Goal: Task Accomplishment & Management: Use online tool/utility

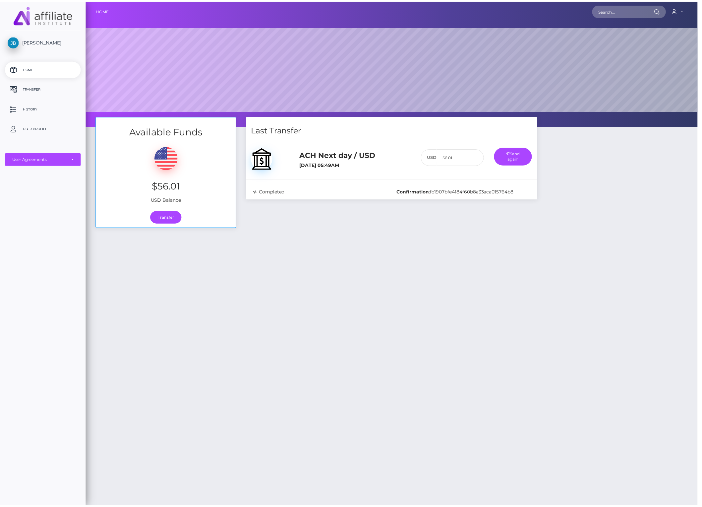
scroll to position [126, 616]
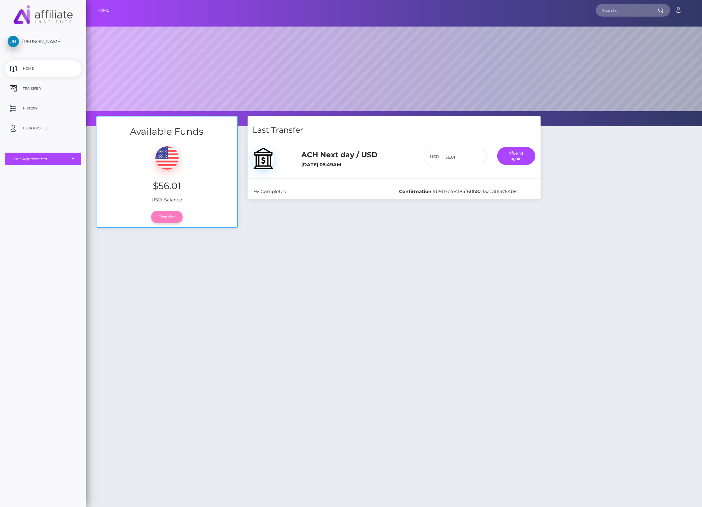
click at [168, 218] on link "Transfer" at bounding box center [166, 217] width 31 height 13
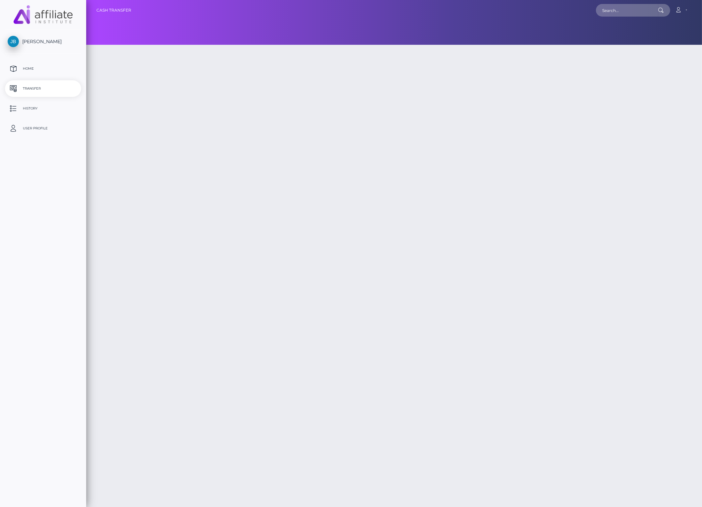
type input "56.01"
select select
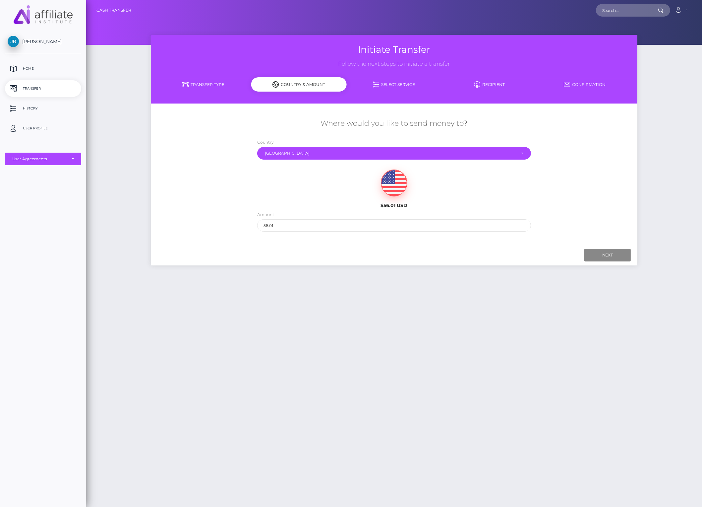
click at [388, 83] on link "Select Service" at bounding box center [393, 85] width 95 height 12
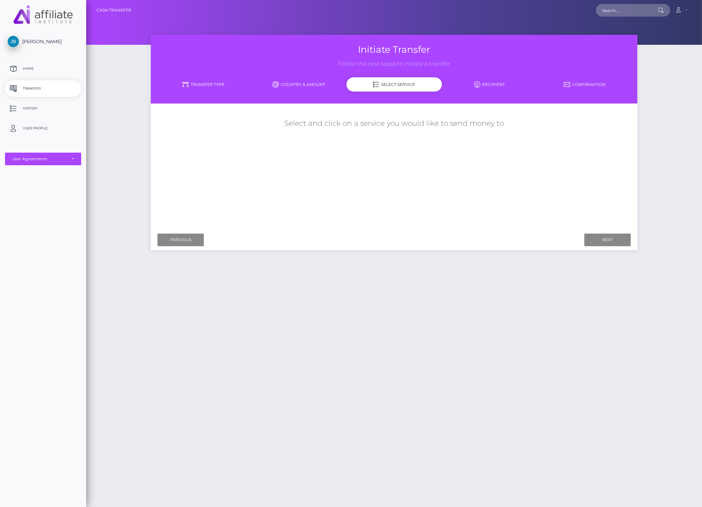
click at [499, 83] on link "Recipient" at bounding box center [489, 85] width 95 height 12
click at [204, 84] on link "Transfer Type" at bounding box center [203, 85] width 95 height 12
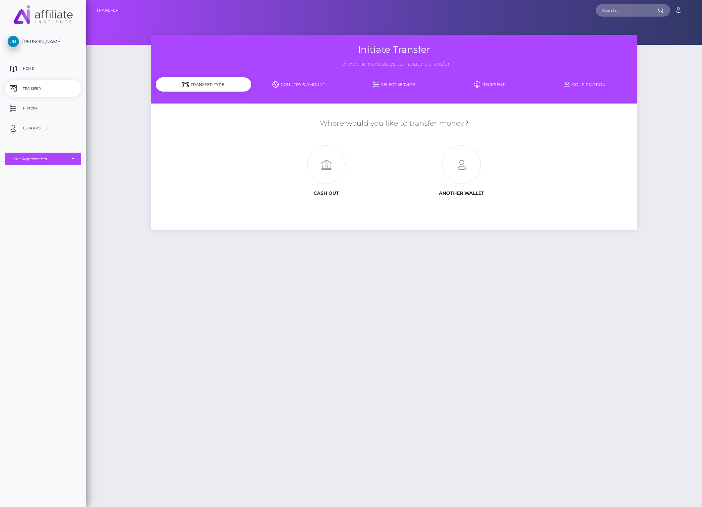
click at [28, 69] on p "Home" at bounding box center [43, 69] width 71 height 10
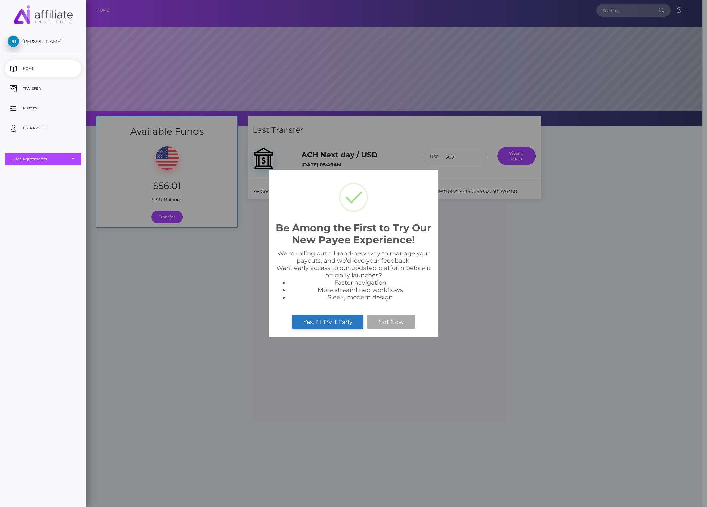
click at [337, 329] on button "Yes, I’ll Try It Early" at bounding box center [327, 321] width 71 height 15
click at [403, 329] on button "Not Now" at bounding box center [391, 321] width 48 height 15
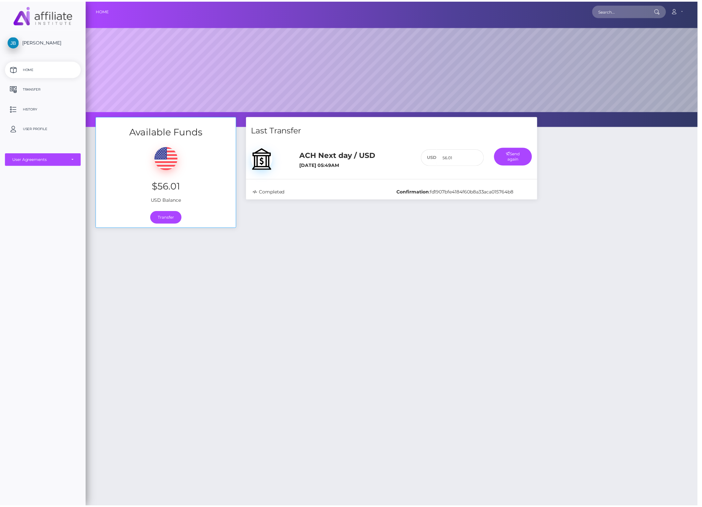
scroll to position [126, 616]
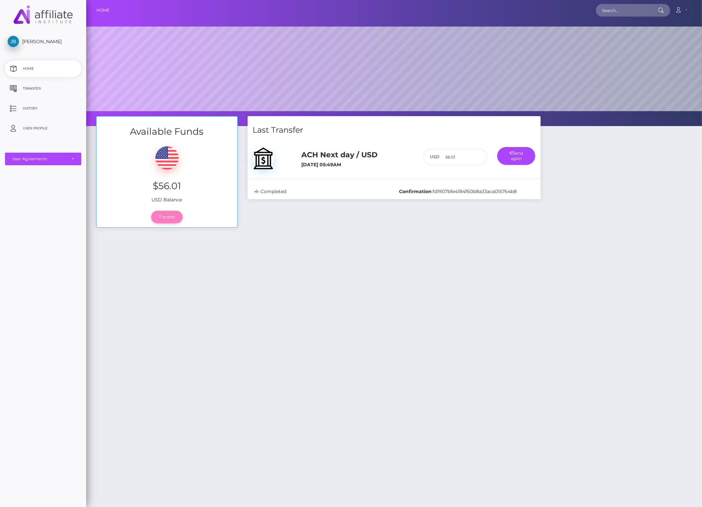
click at [169, 218] on link "Transfer" at bounding box center [166, 217] width 31 height 13
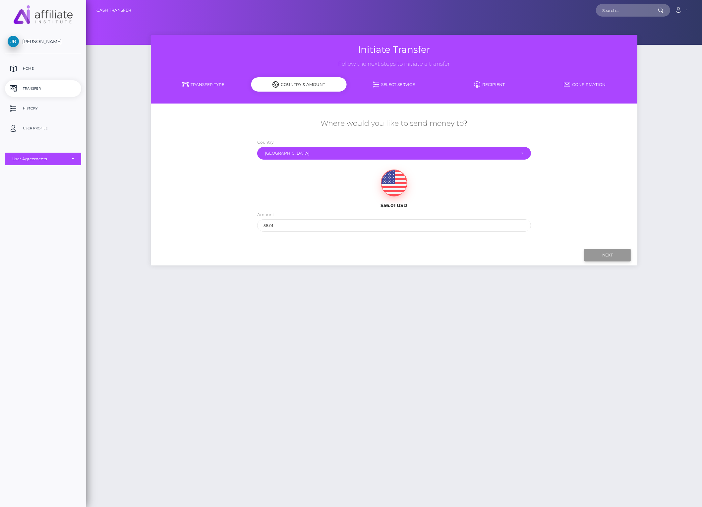
click at [608, 259] on input "Next" at bounding box center [608, 255] width 46 height 13
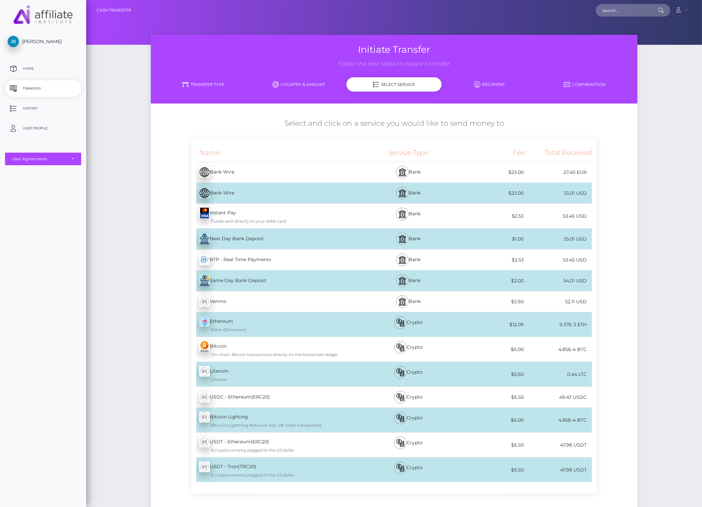
click at [403, 243] on img at bounding box center [403, 239] width 8 height 8
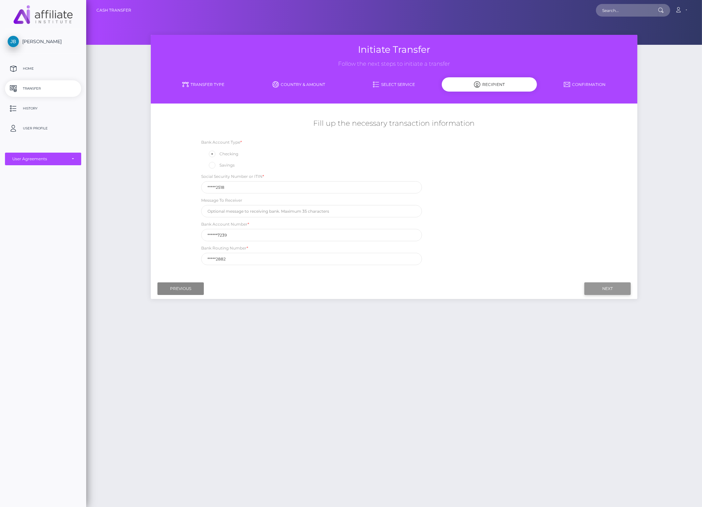
click at [595, 291] on input "Next" at bounding box center [608, 288] width 46 height 13
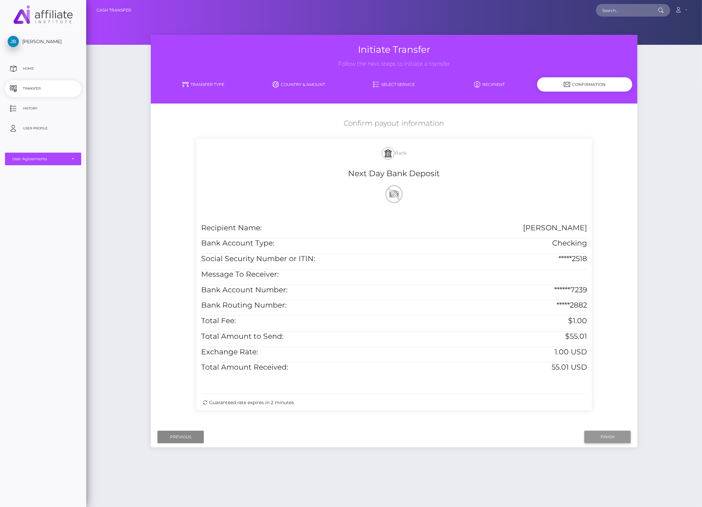
click at [600, 443] on input "Finish" at bounding box center [608, 436] width 46 height 13
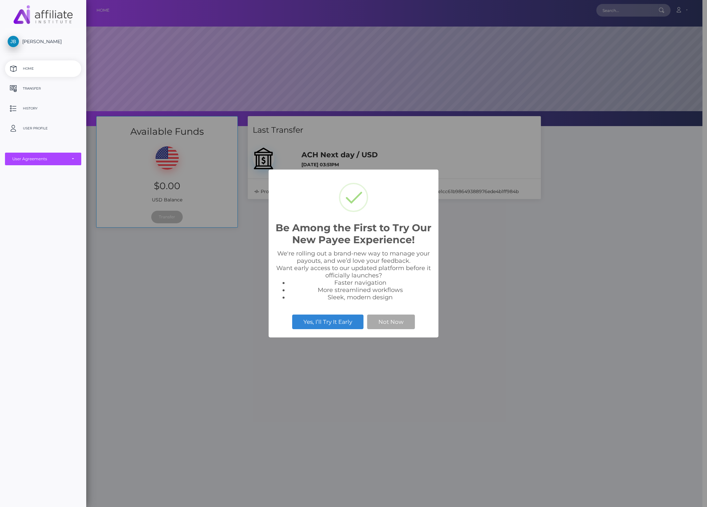
scroll to position [126, 616]
click at [388, 329] on button "Not Now" at bounding box center [391, 321] width 48 height 15
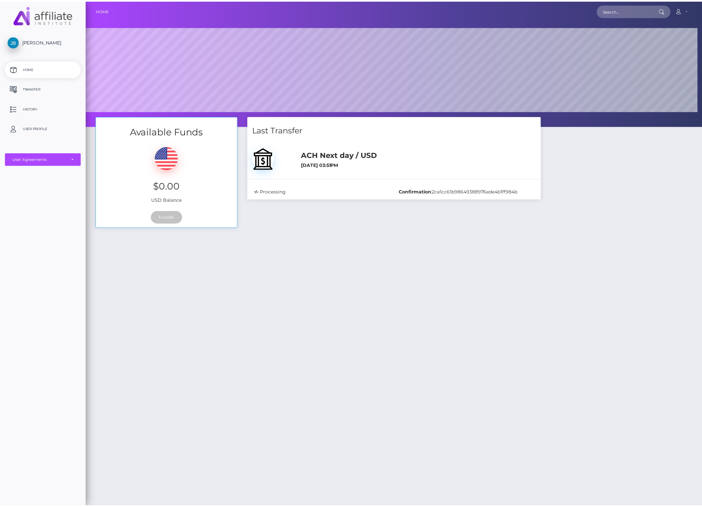
scroll to position [126, 616]
